Goal: Task Accomplishment & Management: Manage account settings

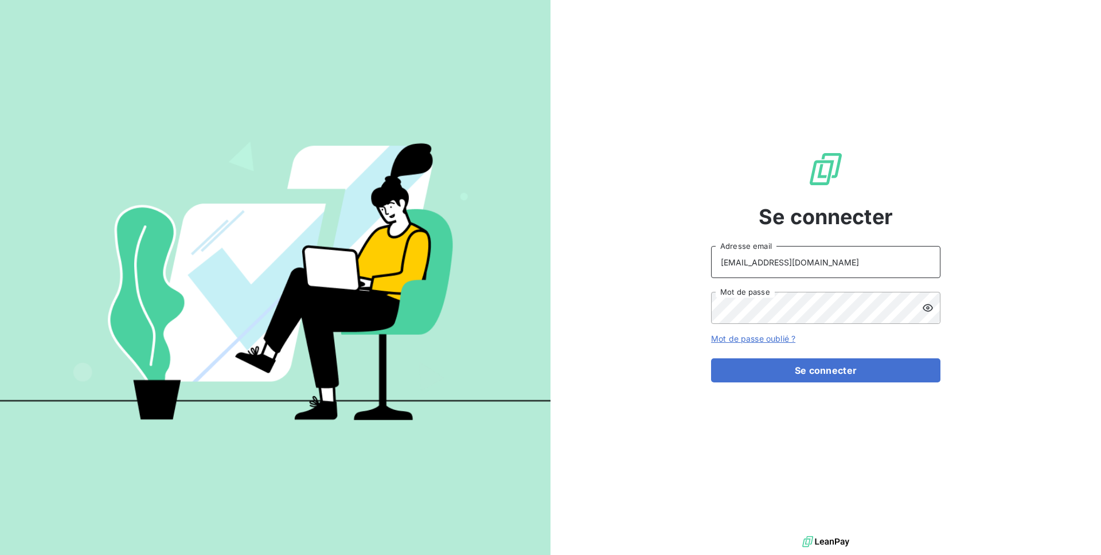
click at [794, 267] on input "[EMAIL_ADDRESS][DOMAIN_NAME]" at bounding box center [825, 262] width 229 height 32
click at [794, 267] on input "agathe@leanpay.fr" at bounding box center [825, 262] width 229 height 32
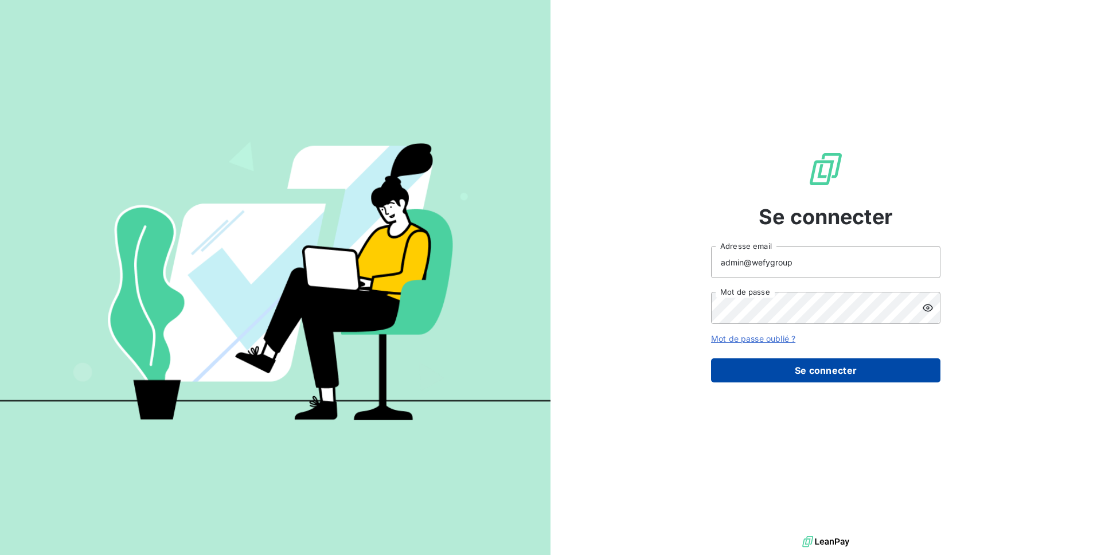
type input "admin@wefygroup"
click at [830, 358] on button "Se connecter" at bounding box center [825, 370] width 229 height 24
click at [830, 366] on button "Se connecter" at bounding box center [825, 370] width 229 height 24
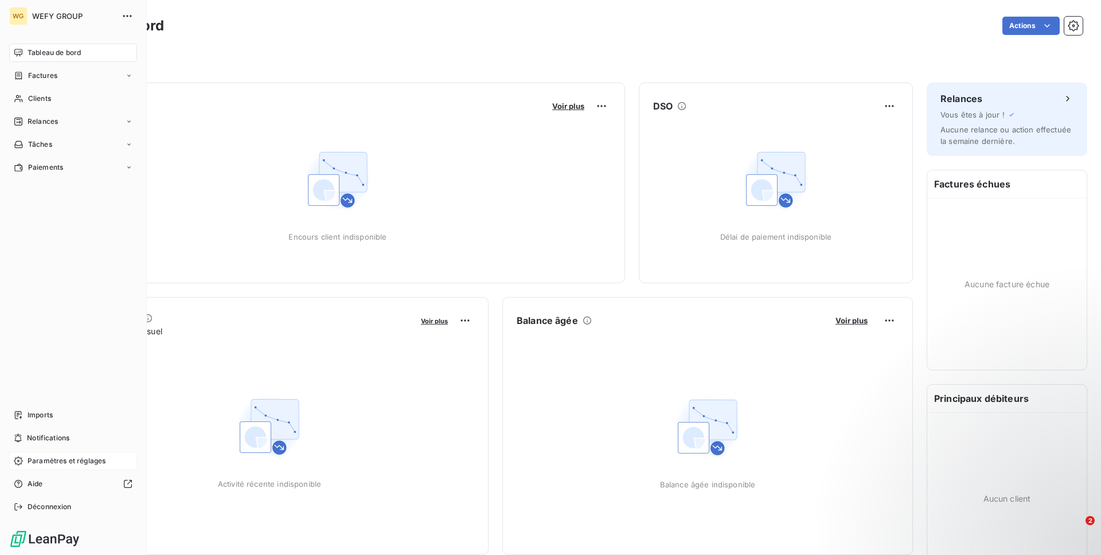
click at [86, 456] on span "Paramètres et réglages" at bounding box center [67, 461] width 78 height 10
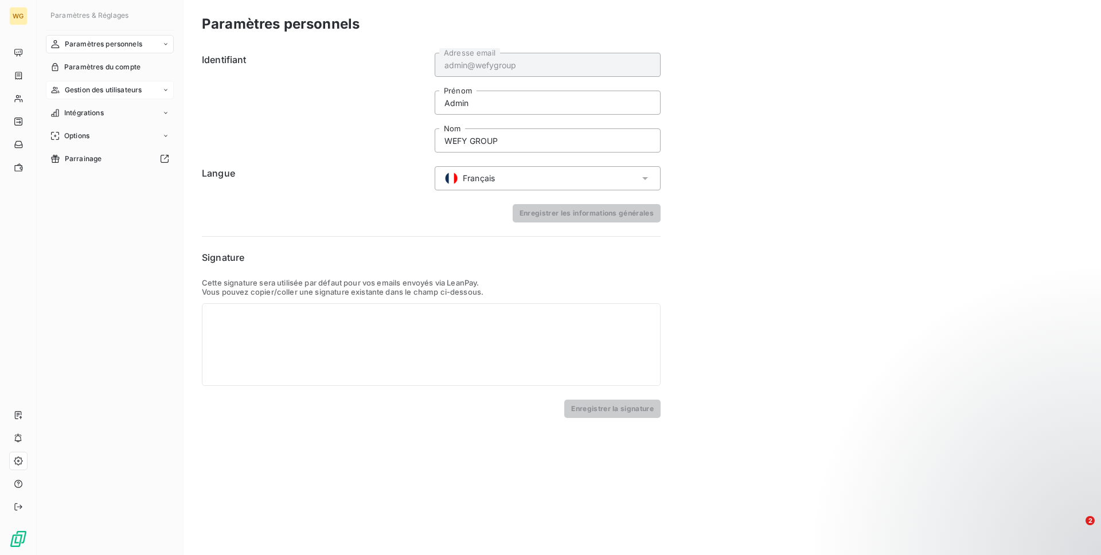
click at [134, 91] on span "Gestion des utilisateurs" at bounding box center [103, 90] width 77 height 10
click at [127, 114] on span "Liste des utilisateurs" at bounding box center [98, 113] width 68 height 10
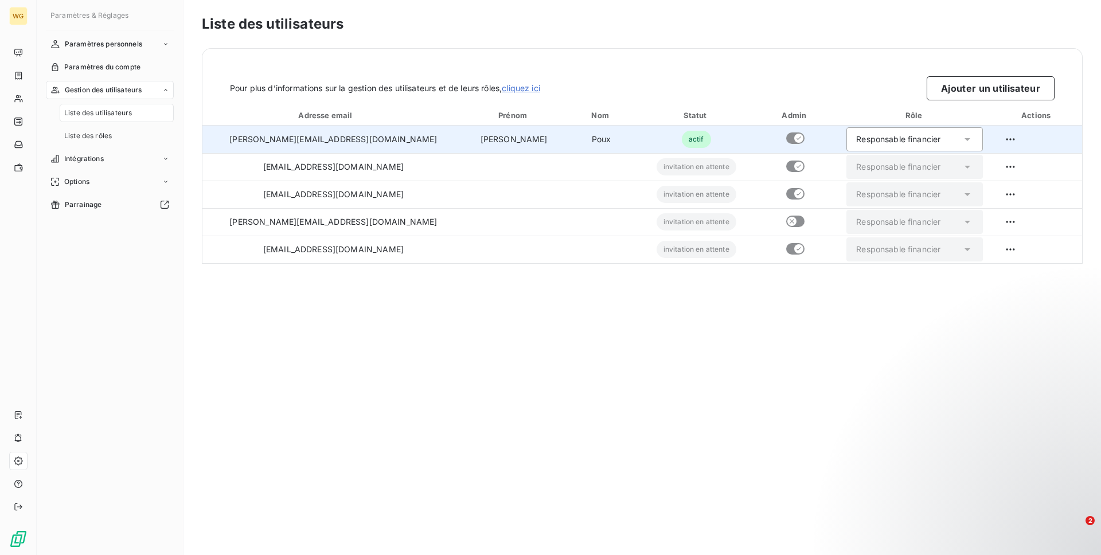
click at [931, 138] on div "Responsable financier" at bounding box center [914, 139] width 136 height 24
click at [1006, 140] on html "WG Paramètres & Réglages Paramètres personnels Paramètres du compte Gestion des…" at bounding box center [550, 277] width 1101 height 555
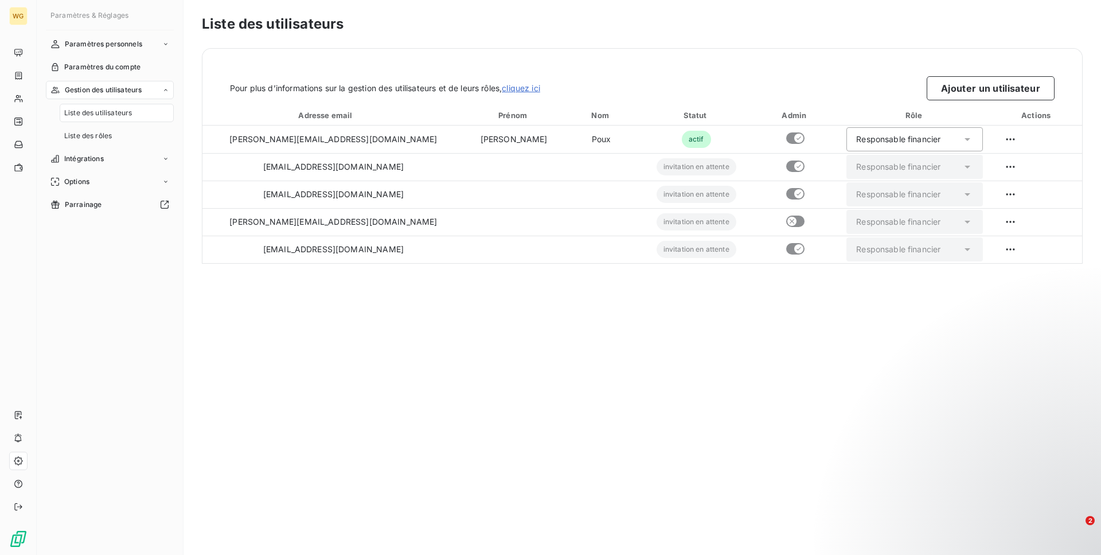
click at [1006, 140] on html "WG Paramètres & Réglages Paramètres personnels Paramètres du compte Gestion des…" at bounding box center [550, 277] width 1101 height 555
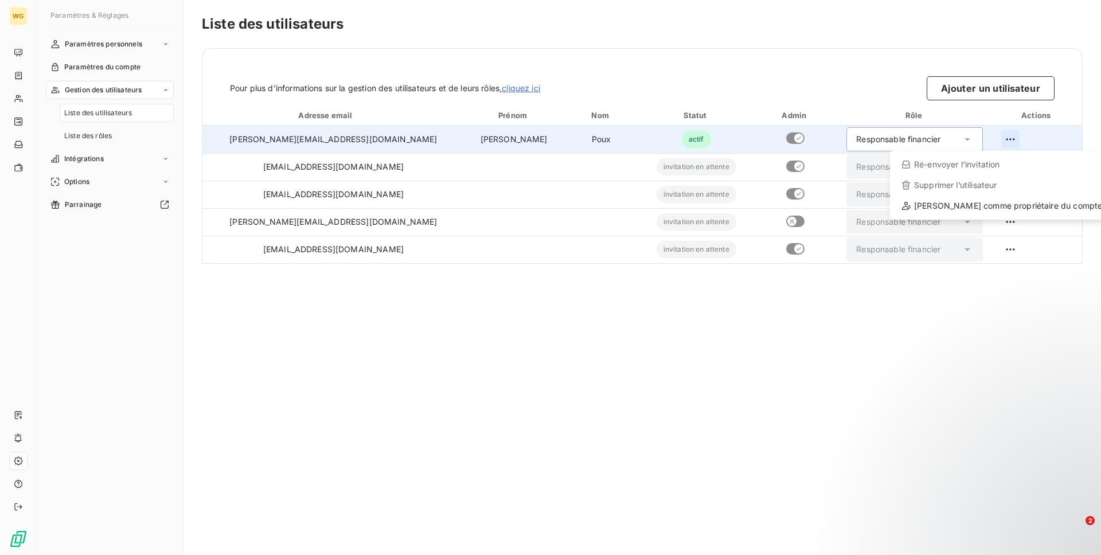
click at [1003, 136] on html "WG Paramètres & Réglages Paramètres personnels Paramètres du compte Gestion des…" at bounding box center [550, 277] width 1101 height 555
click at [973, 204] on div "Définir comme propriétaire du compte" at bounding box center [1001, 206] width 214 height 18
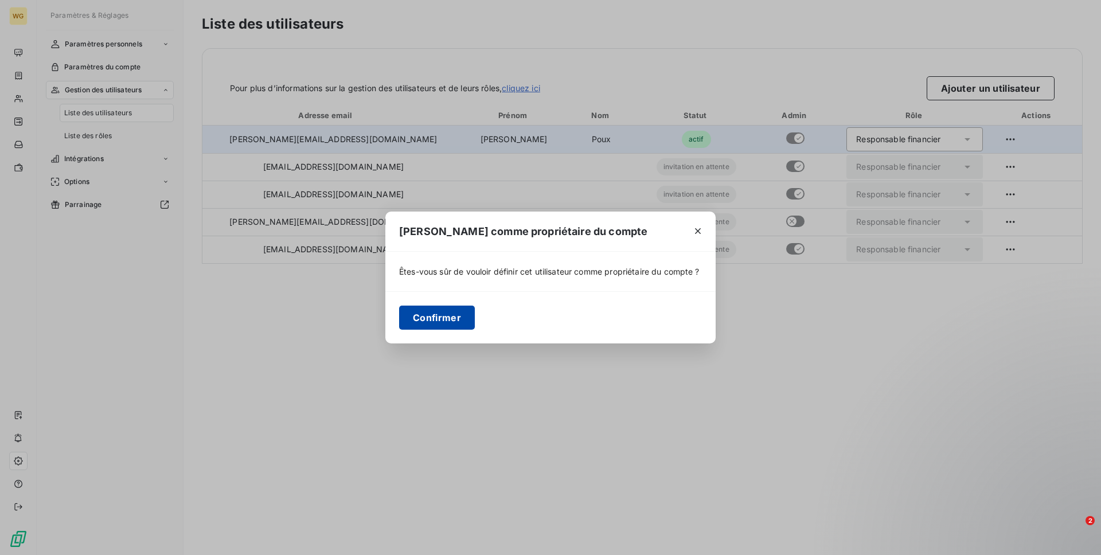
click at [463, 329] on button "Confirmer" at bounding box center [437, 318] width 76 height 24
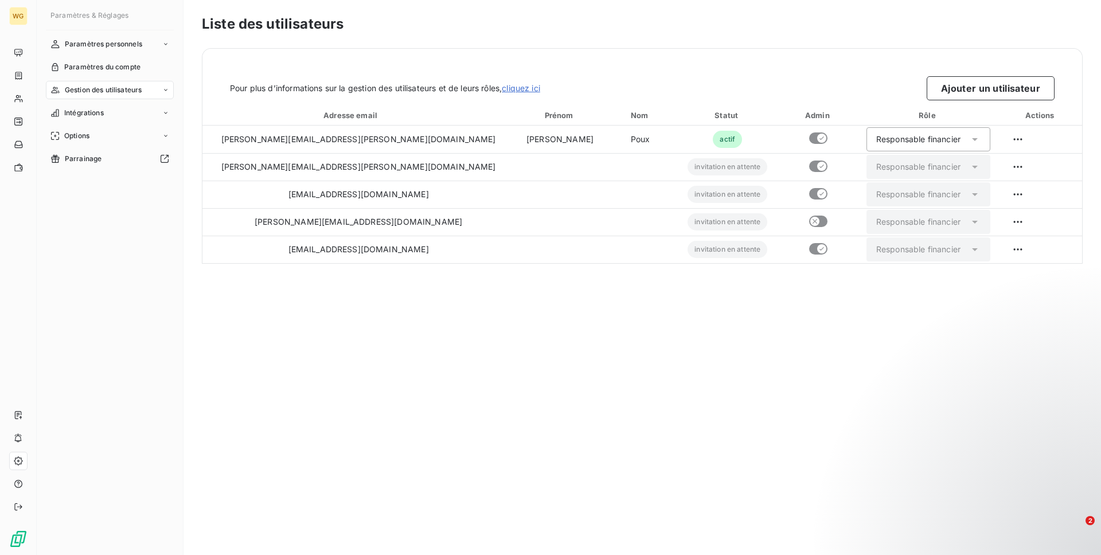
click at [130, 97] on div "Gestion des utilisateurs" at bounding box center [110, 90] width 128 height 18
click at [128, 131] on div "Liste des rôles" at bounding box center [117, 136] width 114 height 18
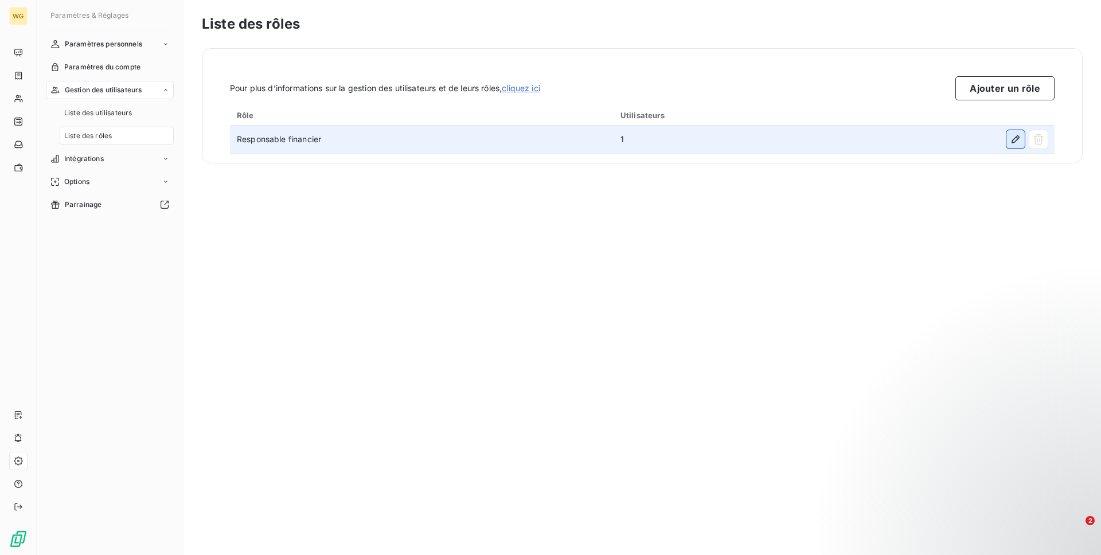
click at [1011, 140] on icon "button" at bounding box center [1015, 139] width 11 height 11
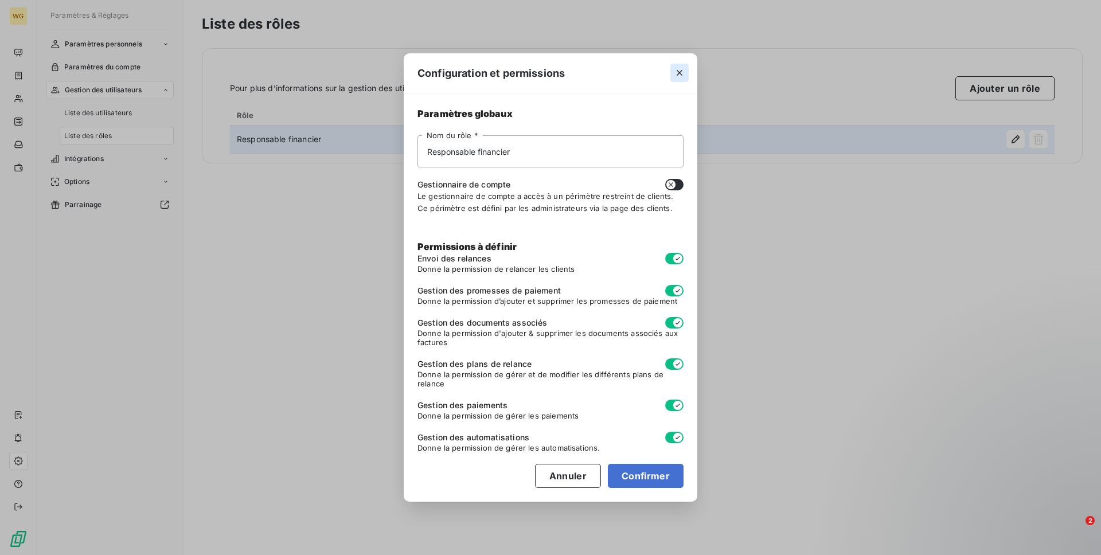
click at [676, 73] on icon "button" at bounding box center [679, 72] width 11 height 11
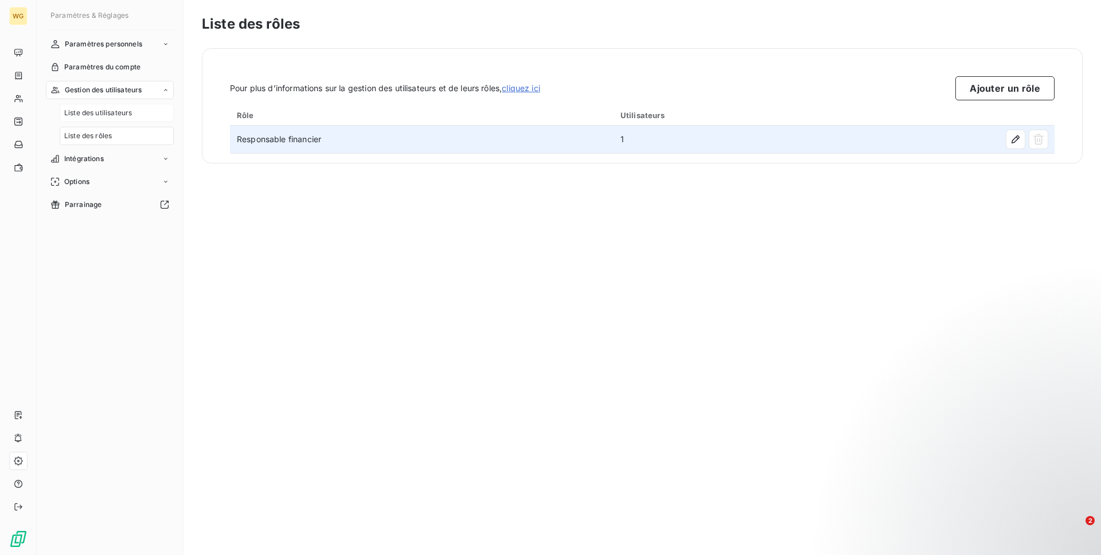
click at [143, 110] on div "Liste des utilisateurs" at bounding box center [117, 113] width 114 height 18
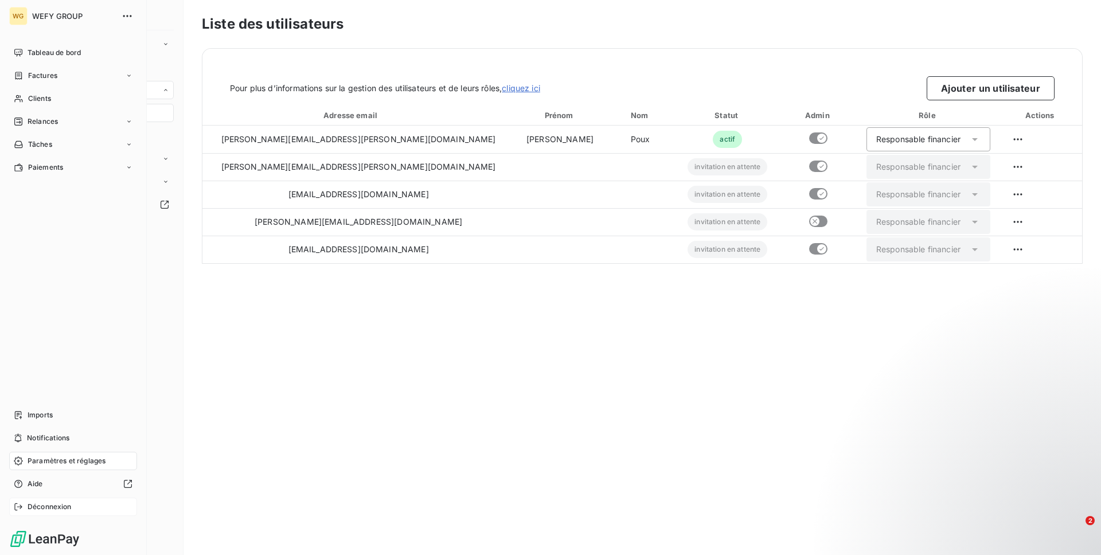
click at [43, 504] on span "Déconnexion" at bounding box center [50, 507] width 44 height 10
